Goal: Task Accomplishment & Management: Manage account settings

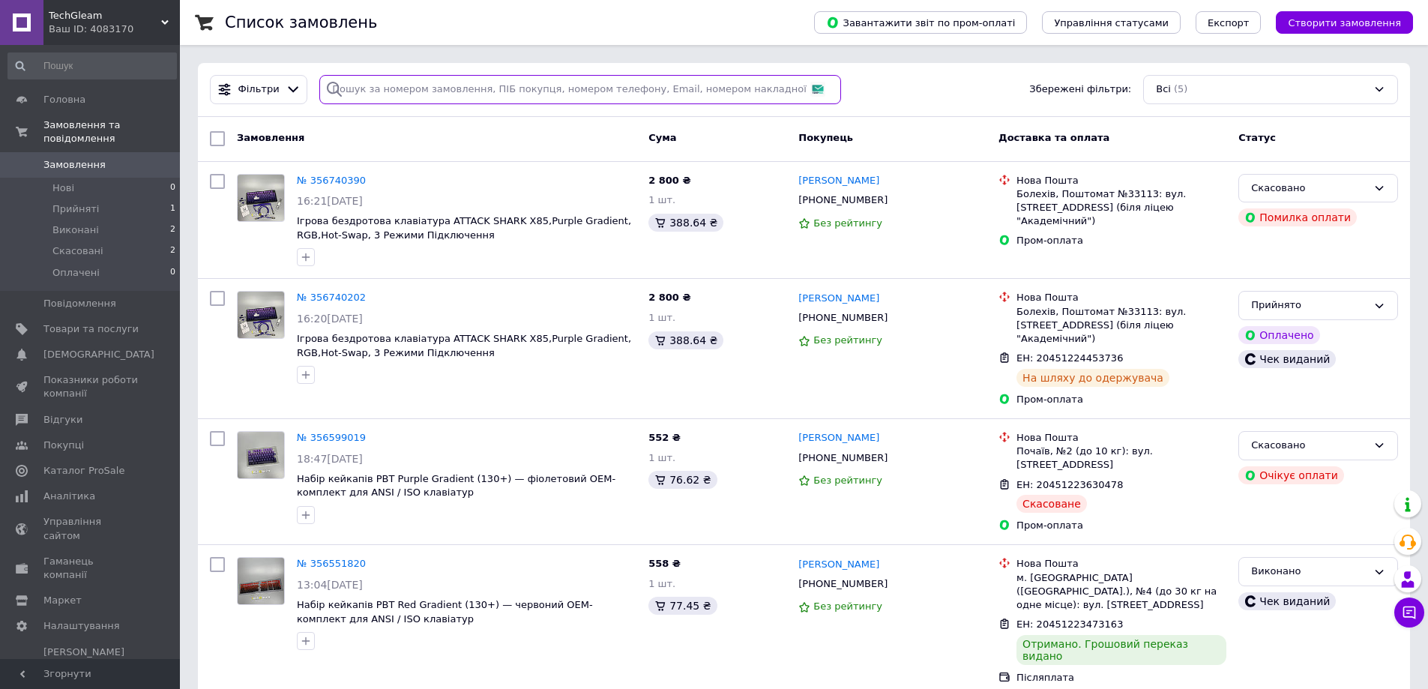
click at [476, 87] on input "search" at bounding box center [580, 89] width 522 height 29
click at [105, 333] on span "Товари та послуги" at bounding box center [90, 328] width 95 height 13
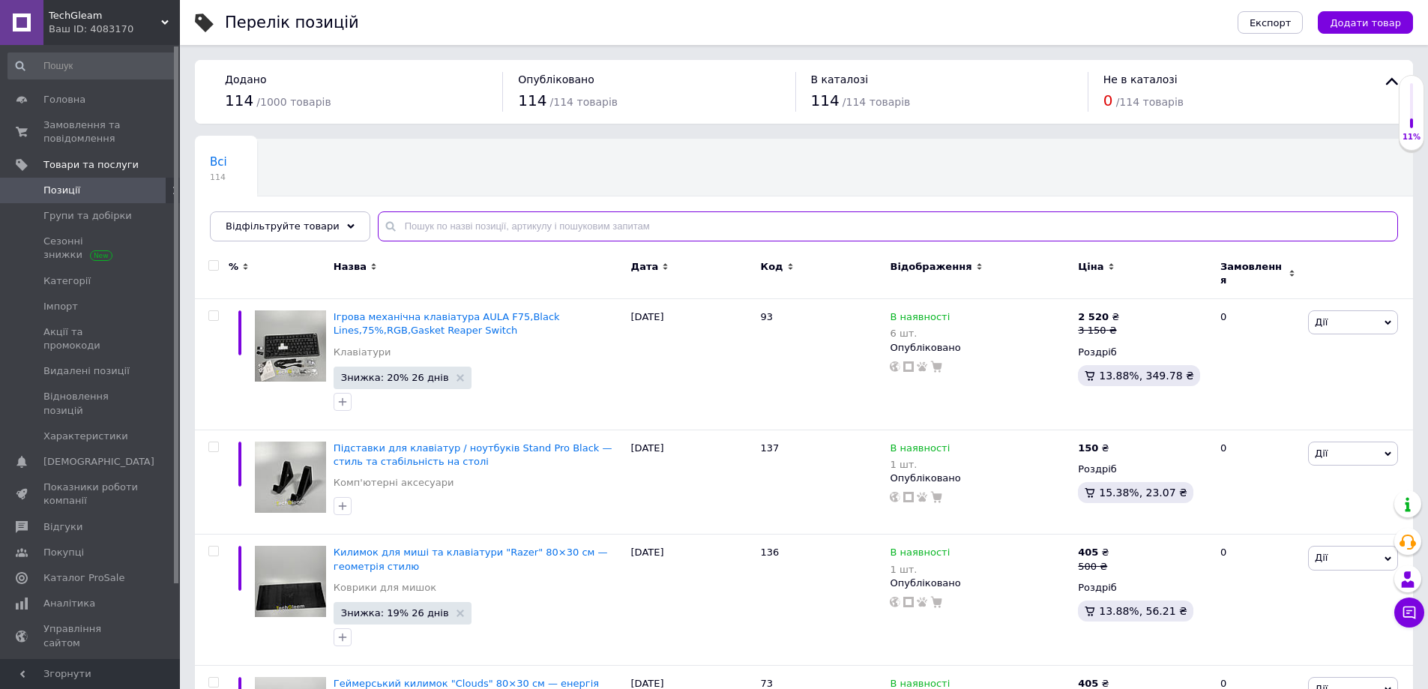
click at [435, 226] on input "text" at bounding box center [888, 226] width 1020 height 30
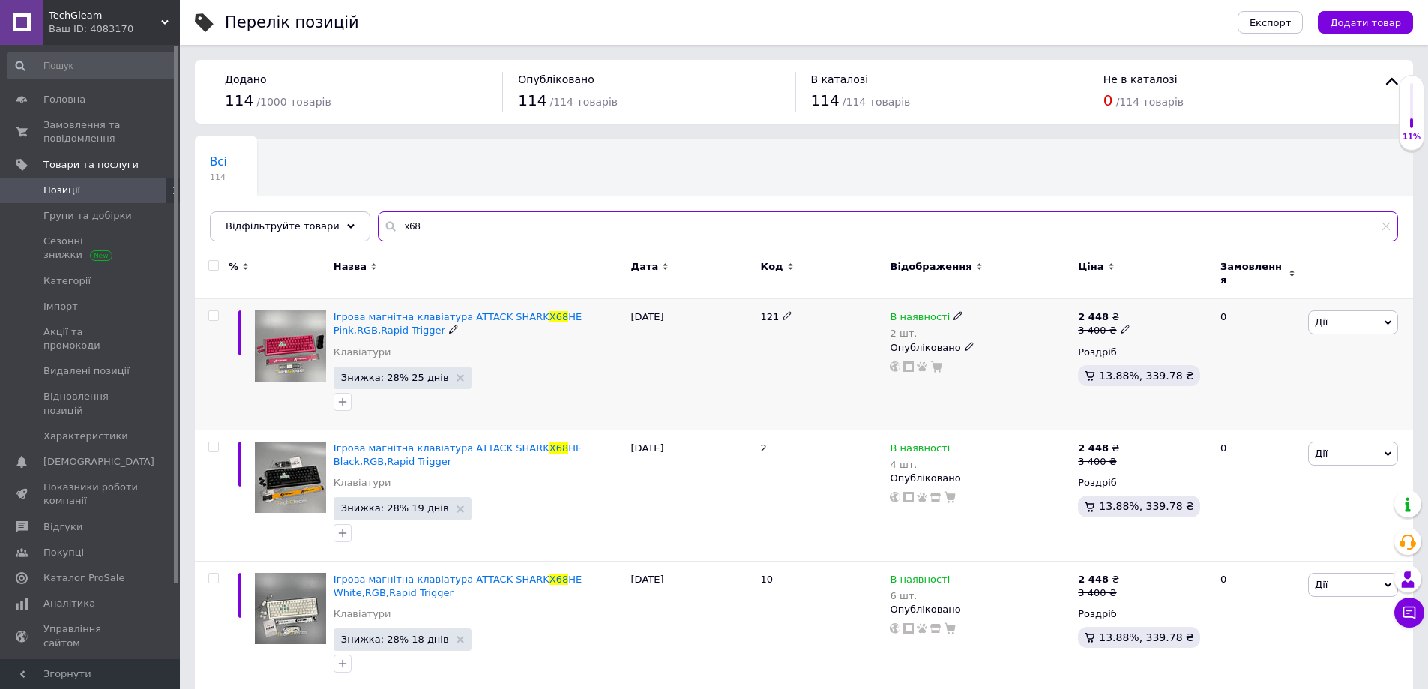
type input "x68"
click at [902, 328] on div "2 шт." at bounding box center [926, 333] width 73 height 11
click at [1025, 347] on li "Під замовлення" at bounding box center [1042, 357] width 142 height 21
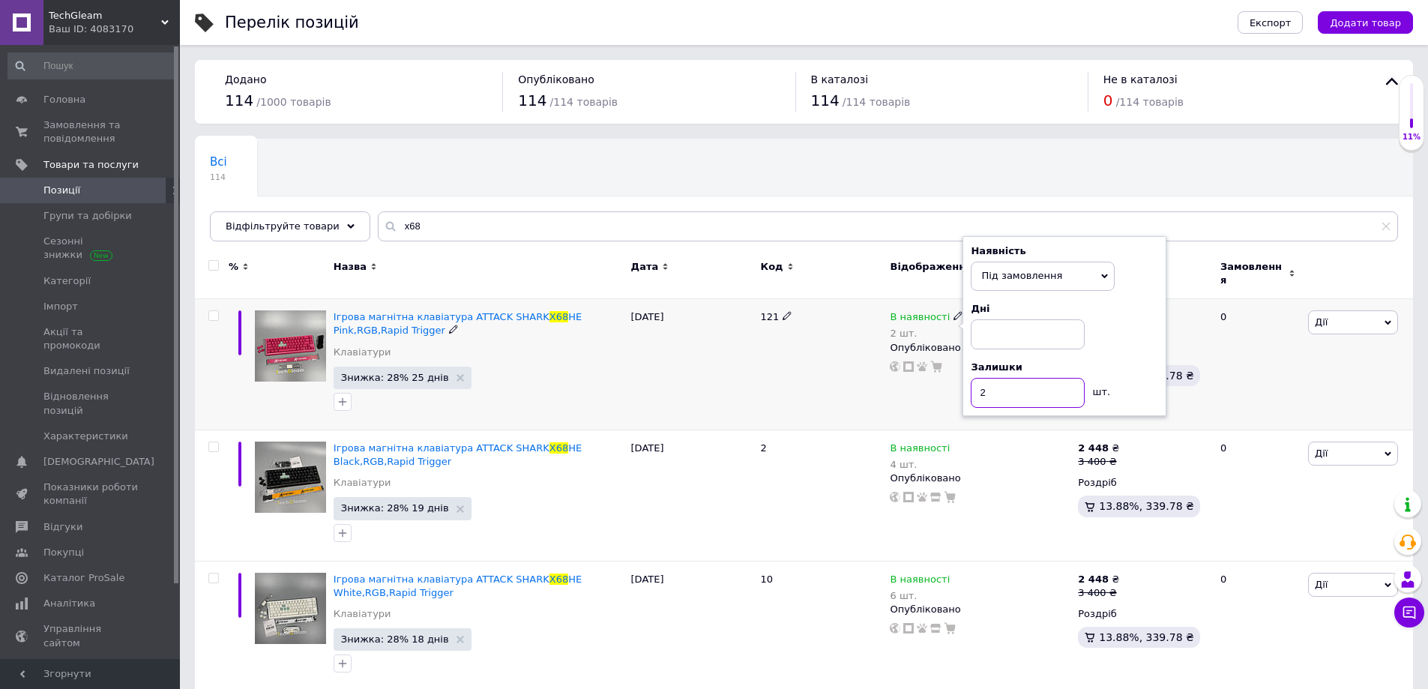
drag, startPoint x: 915, startPoint y: 369, endPoint x: 771, endPoint y: 362, distance: 144.1
click at [781, 367] on div "Ігрова магнітна клавіатура ATTACK SHARK X68 HE Pink,RGB,Rapid Trigger Клавіатур…" at bounding box center [804, 364] width 1218 height 131
type input "0"
click at [1141, 280] on div "Наявність Під замовлення В наявності Немає в наявності Дні Залишки 0 шт." at bounding box center [1064, 325] width 187 height 163
click at [1211, 175] on div "Всі 114 Ok Відфільтровано... Зберегти" at bounding box center [804, 198] width 1218 height 124
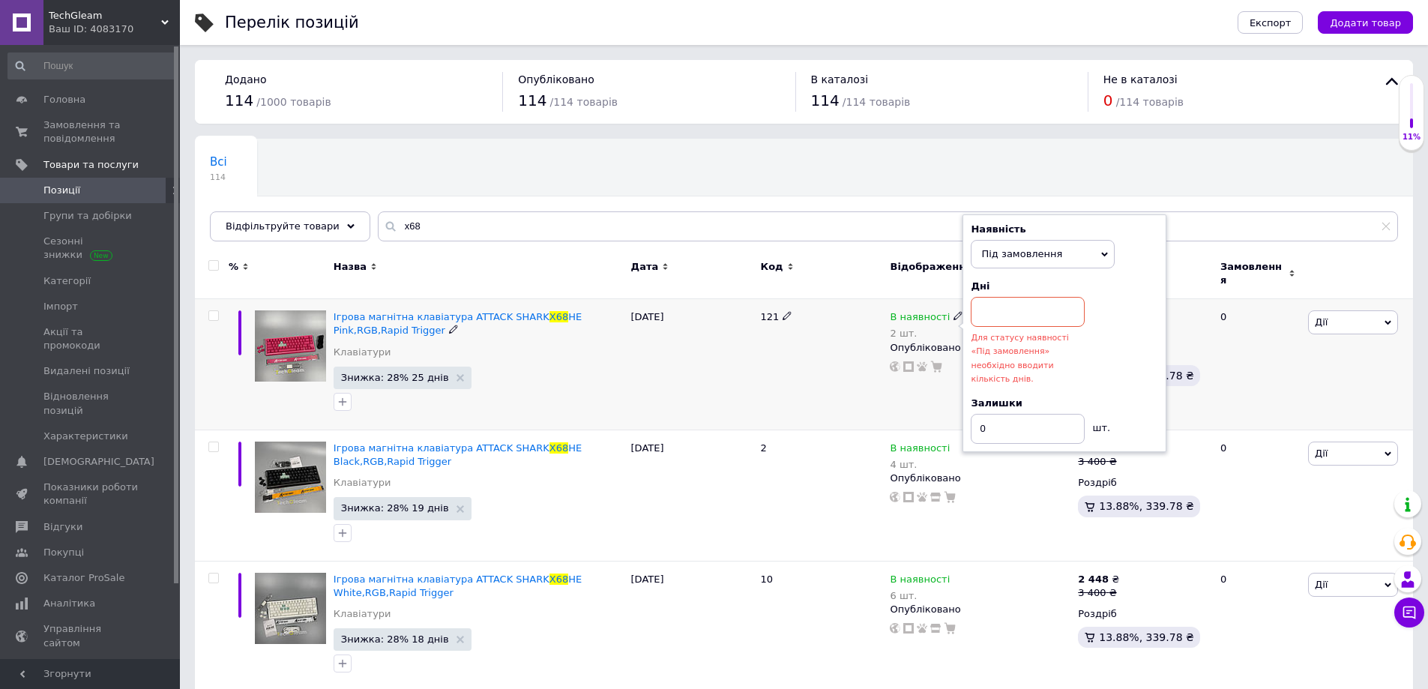
click at [1051, 300] on input at bounding box center [1028, 312] width 114 height 30
type input "120"
click at [1223, 175] on div "Всі 114 Ok Відфільтровано... Зберегти" at bounding box center [804, 198] width 1218 height 124
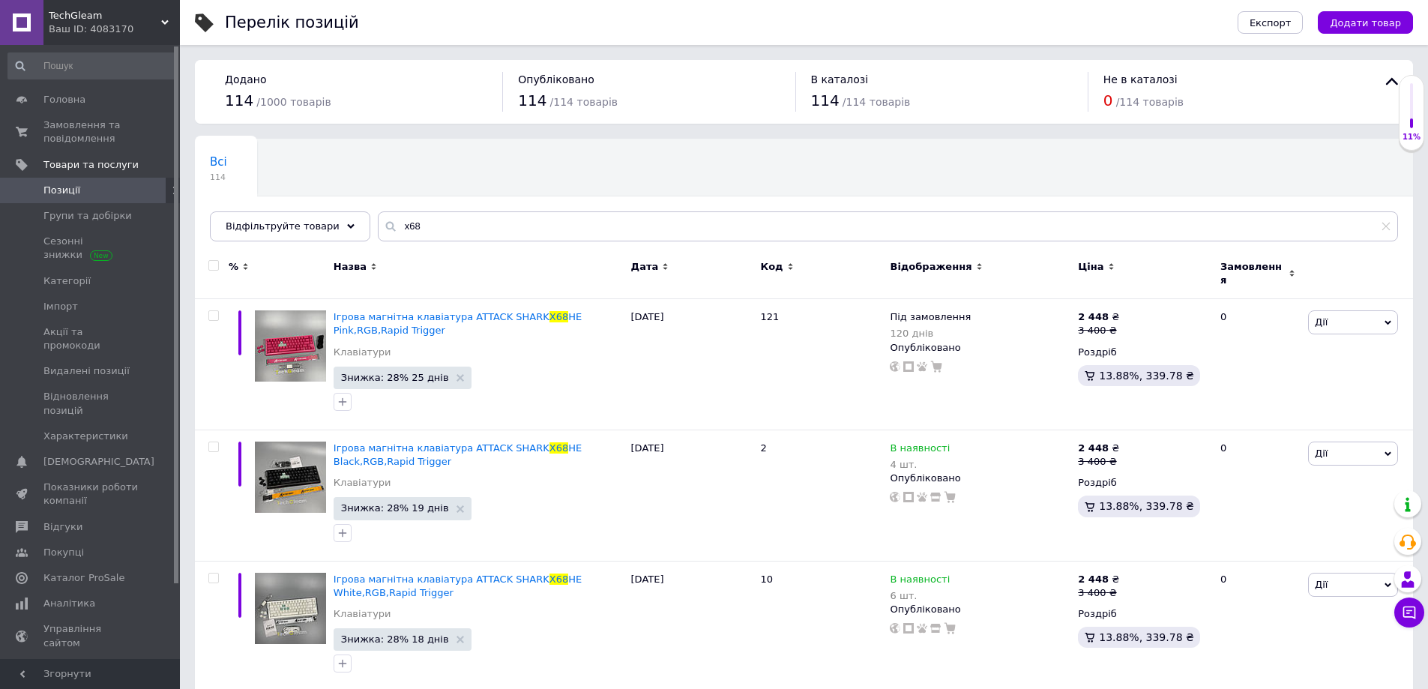
click at [976, 270] on icon at bounding box center [979, 266] width 7 height 7
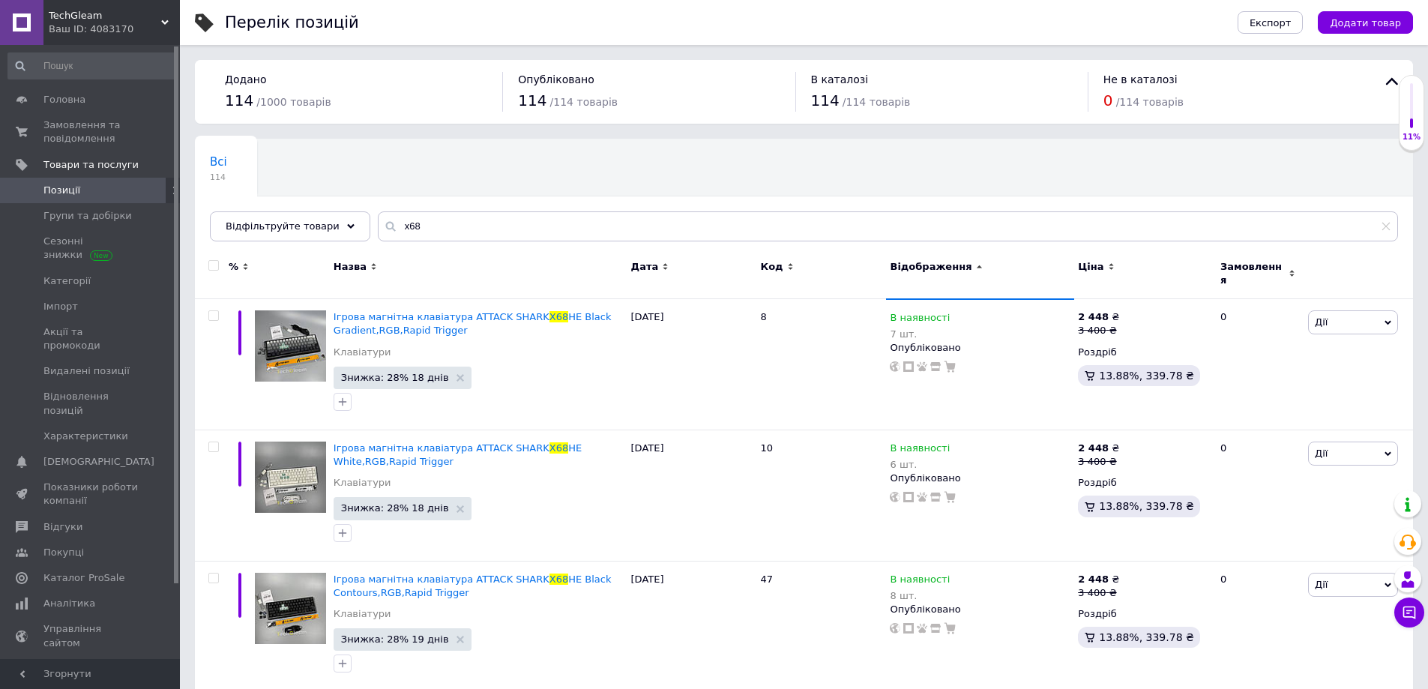
click at [976, 270] on icon at bounding box center [979, 266] width 7 height 7
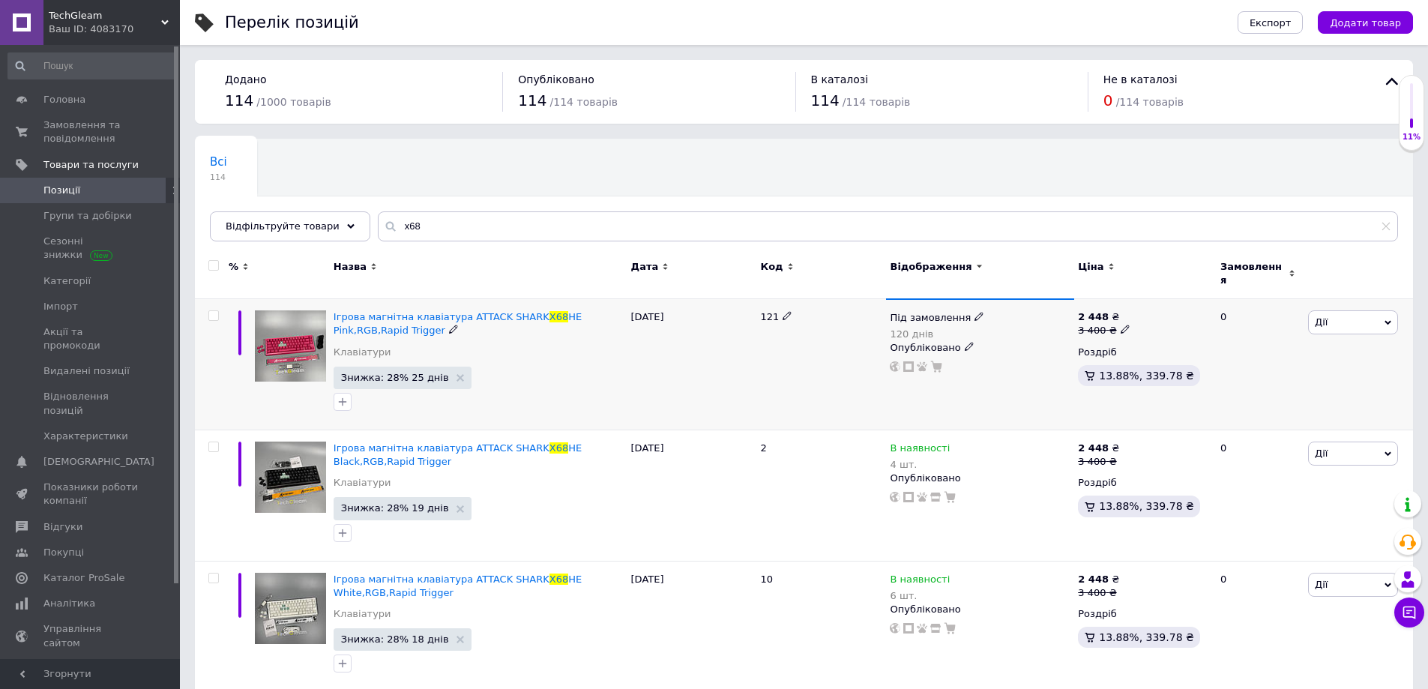
click at [965, 342] on icon at bounding box center [969, 346] width 9 height 9
click at [942, 312] on span "Під замовлення" at bounding box center [930, 320] width 81 height 16
click at [1103, 319] on li "Немає в наявності" at bounding box center [1063, 328] width 142 height 21
click at [1138, 204] on div "Всі 114 Ok Відфільтровано... Зберегти" at bounding box center [804, 198] width 1218 height 124
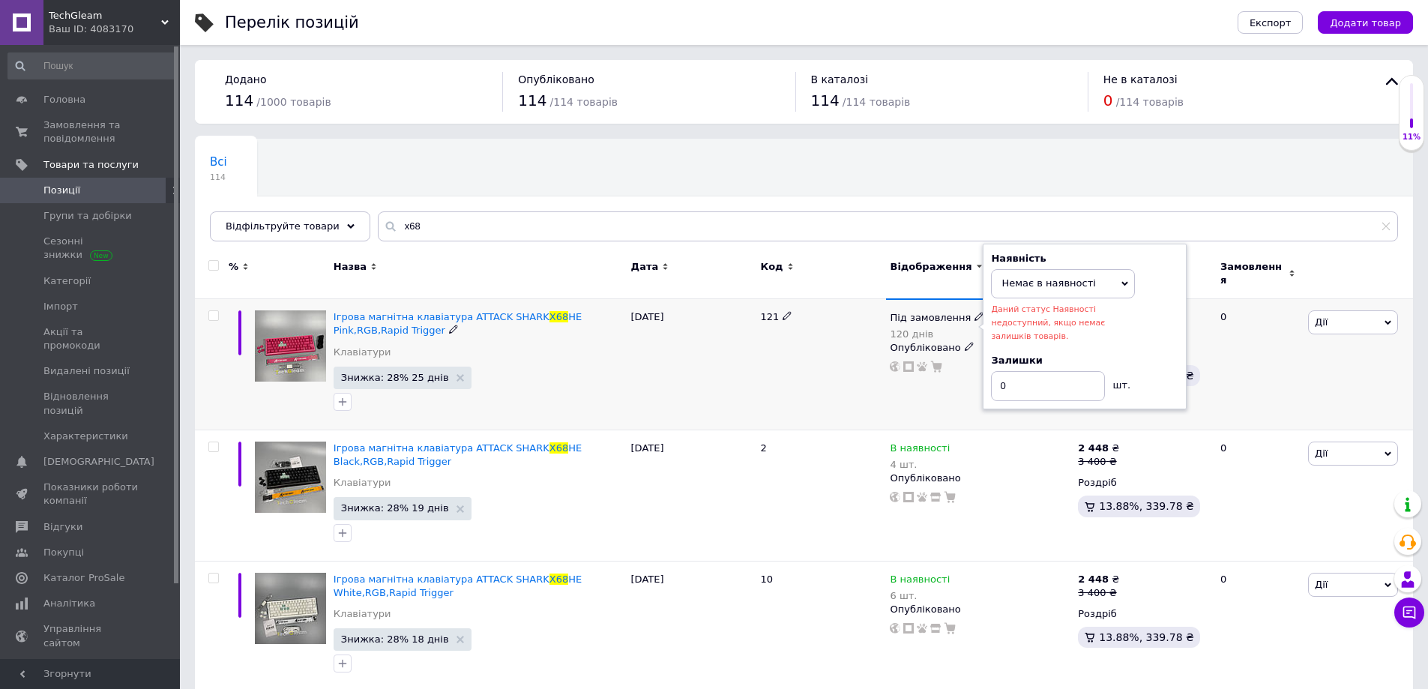
click at [1087, 277] on span "Немає в наявності" at bounding box center [1048, 282] width 94 height 11
click at [1073, 377] on input "0" at bounding box center [1048, 386] width 114 height 30
click at [952, 202] on div "Всі 114 Ok Відфільтровано... Зберегти" at bounding box center [804, 198] width 1218 height 124
click at [1106, 175] on div "Всі 114 Ok Відфільтровано... Зберегти" at bounding box center [804, 198] width 1218 height 124
click at [1318, 190] on div "Всі 114 Ok Відфільтровано... Зберегти" at bounding box center [804, 198] width 1218 height 124
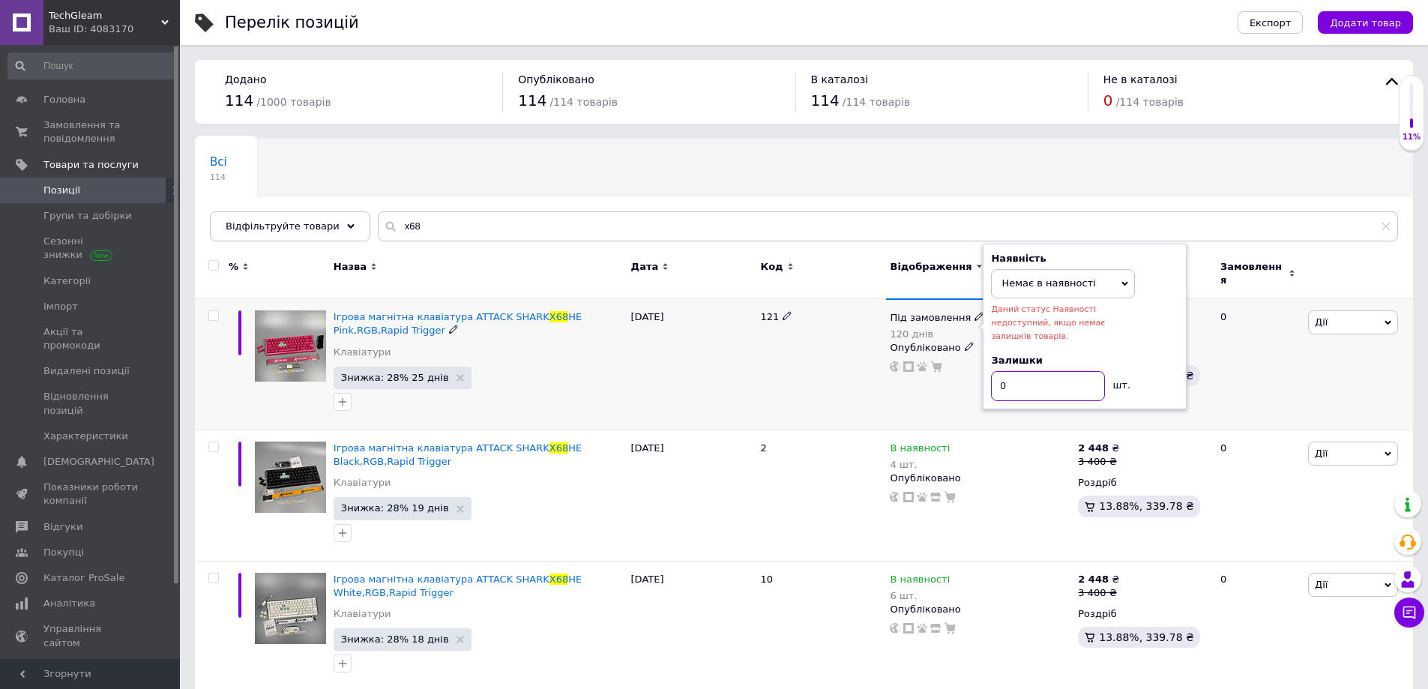
drag, startPoint x: 1054, startPoint y: 378, endPoint x: 1000, endPoint y: 378, distance: 54.0
click at [1000, 378] on input "0" at bounding box center [1048, 386] width 114 height 30
click at [1199, 187] on div "Всі 114 Ok Відфільтровано... Зберегти" at bounding box center [804, 198] width 1218 height 124
click at [102, 207] on link "Групи та добірки" at bounding box center [92, 215] width 184 height 25
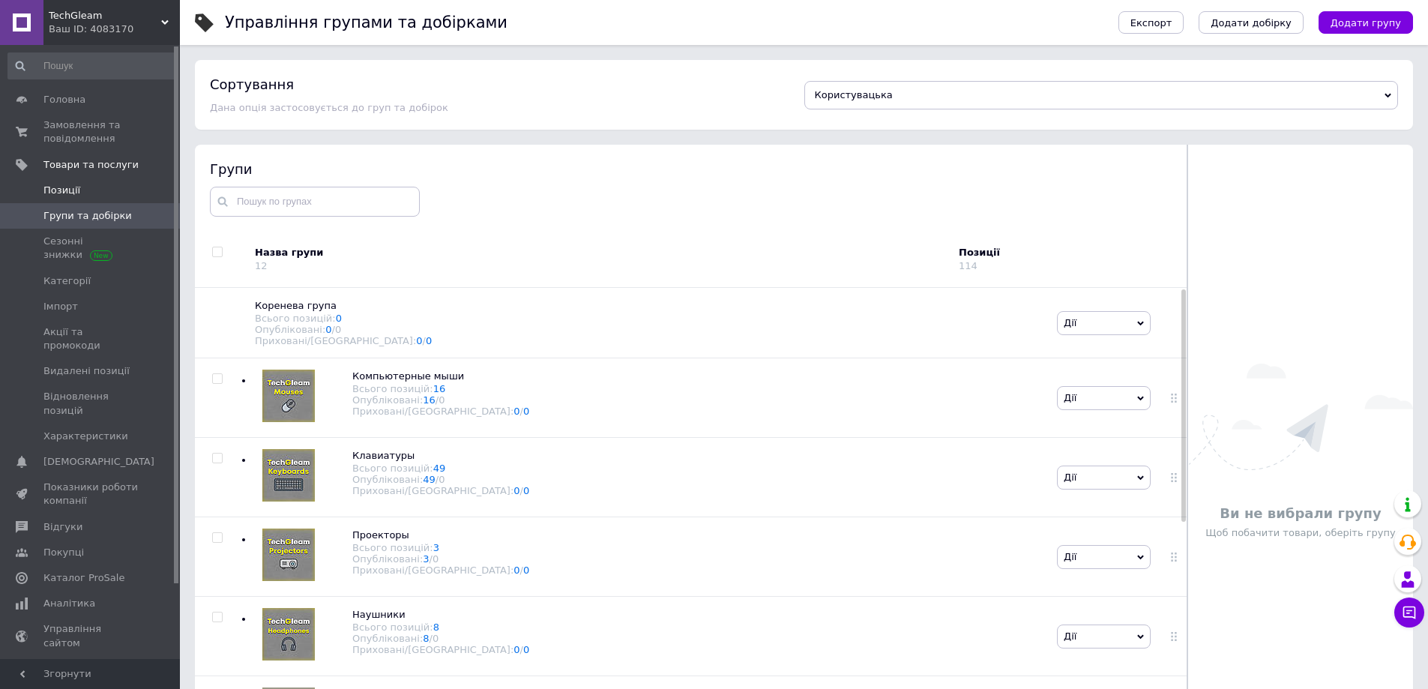
click at [97, 191] on span "Позиції" at bounding box center [90, 190] width 95 height 13
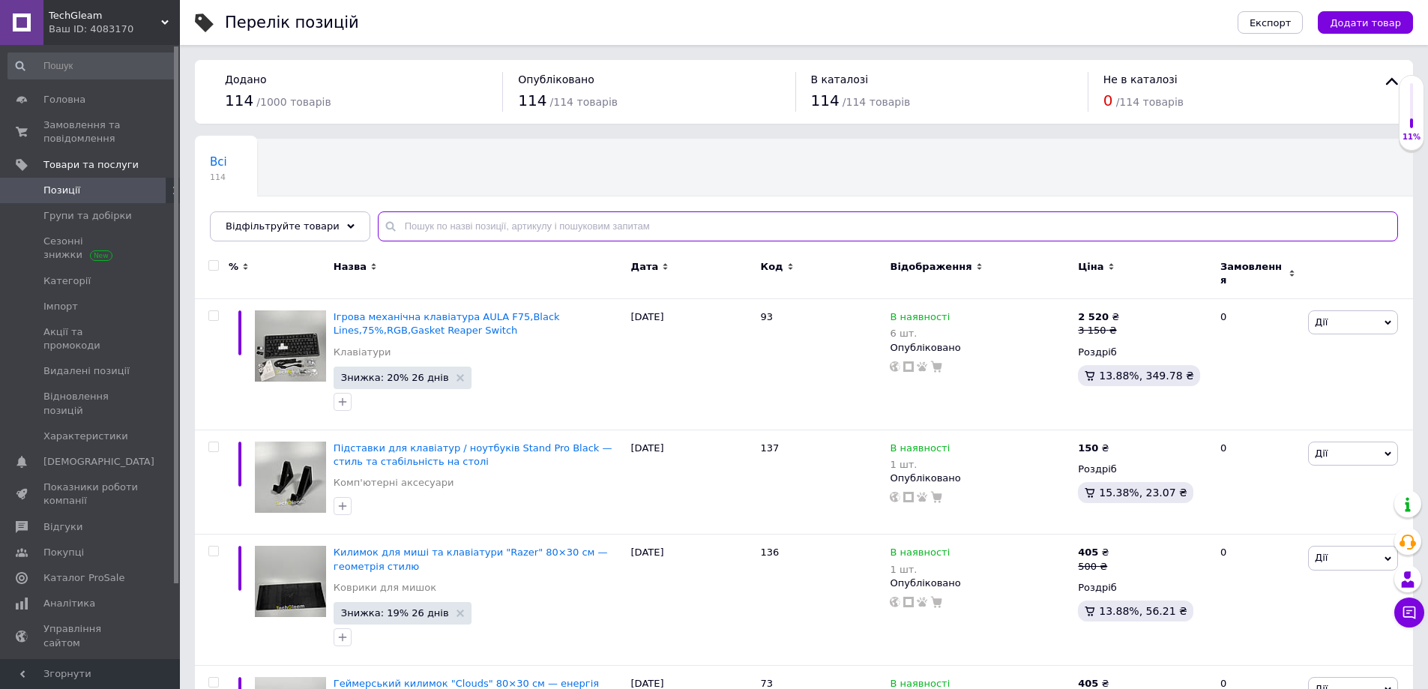
click at [461, 224] on input "text" at bounding box center [888, 226] width 1020 height 30
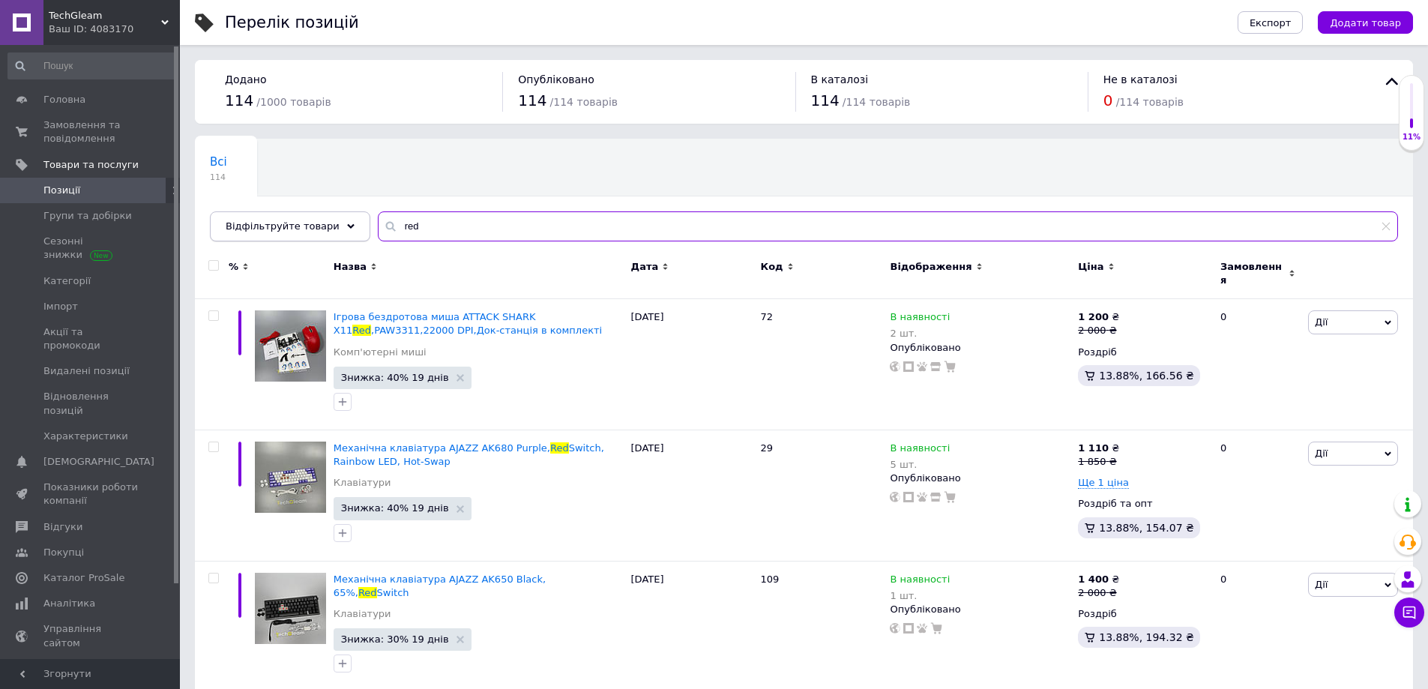
type input "red"
click at [347, 223] on icon at bounding box center [350, 226] width 7 height 7
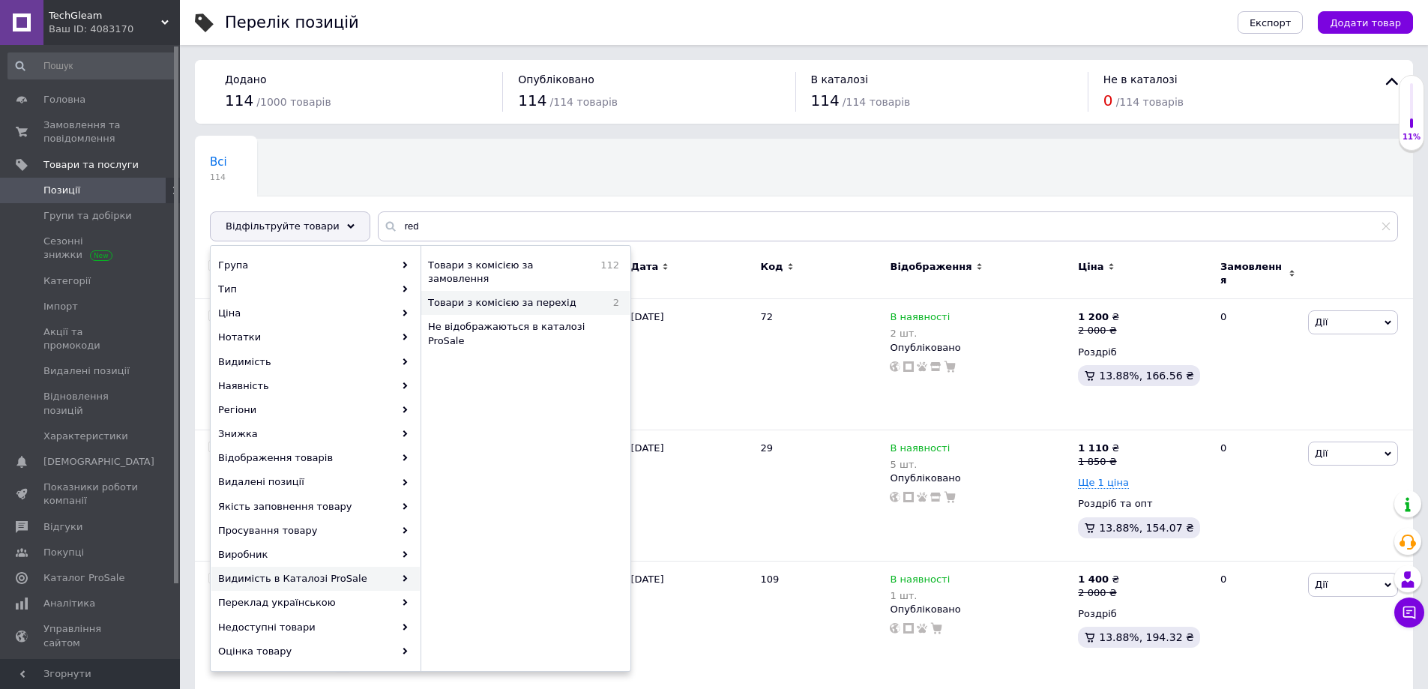
click at [501, 296] on span "Товари з комісією за перехід" at bounding box center [515, 302] width 175 height 13
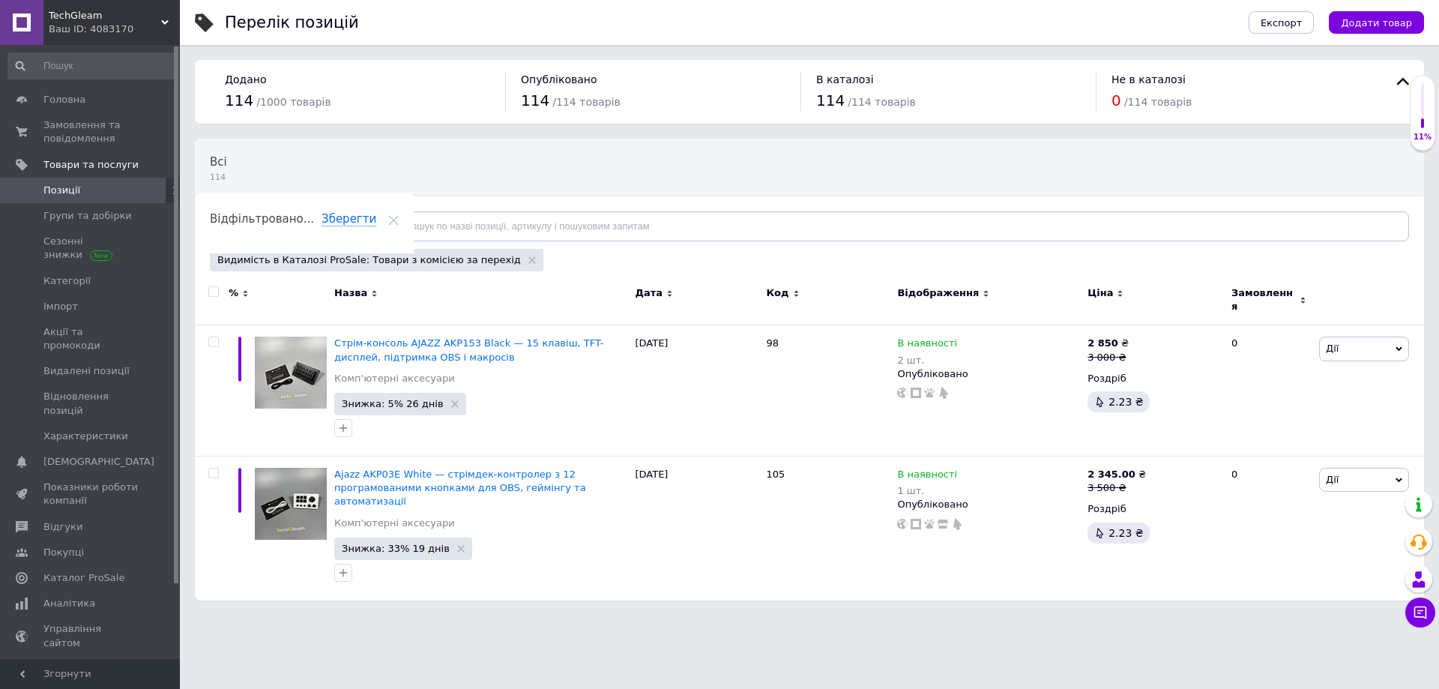
click at [399, 215] on icon at bounding box center [393, 220] width 10 height 10
